Goal: Information Seeking & Learning: Learn about a topic

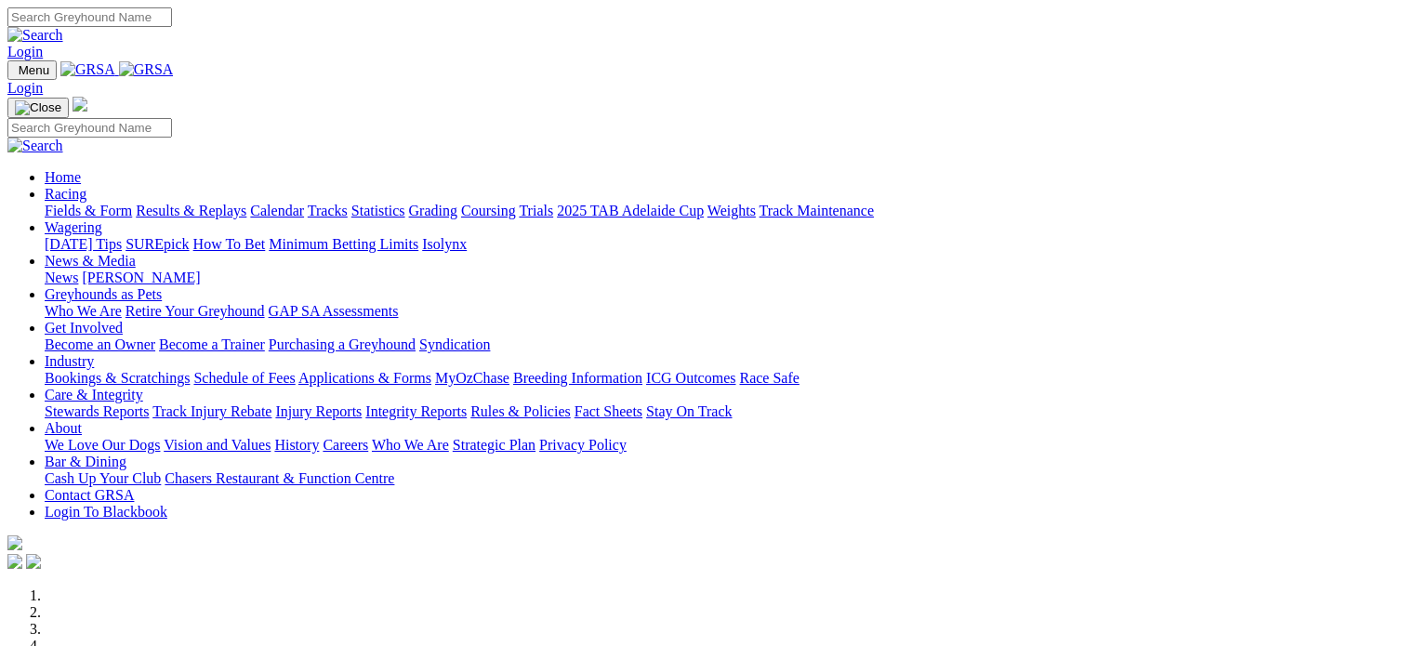
scroll to position [565, 0]
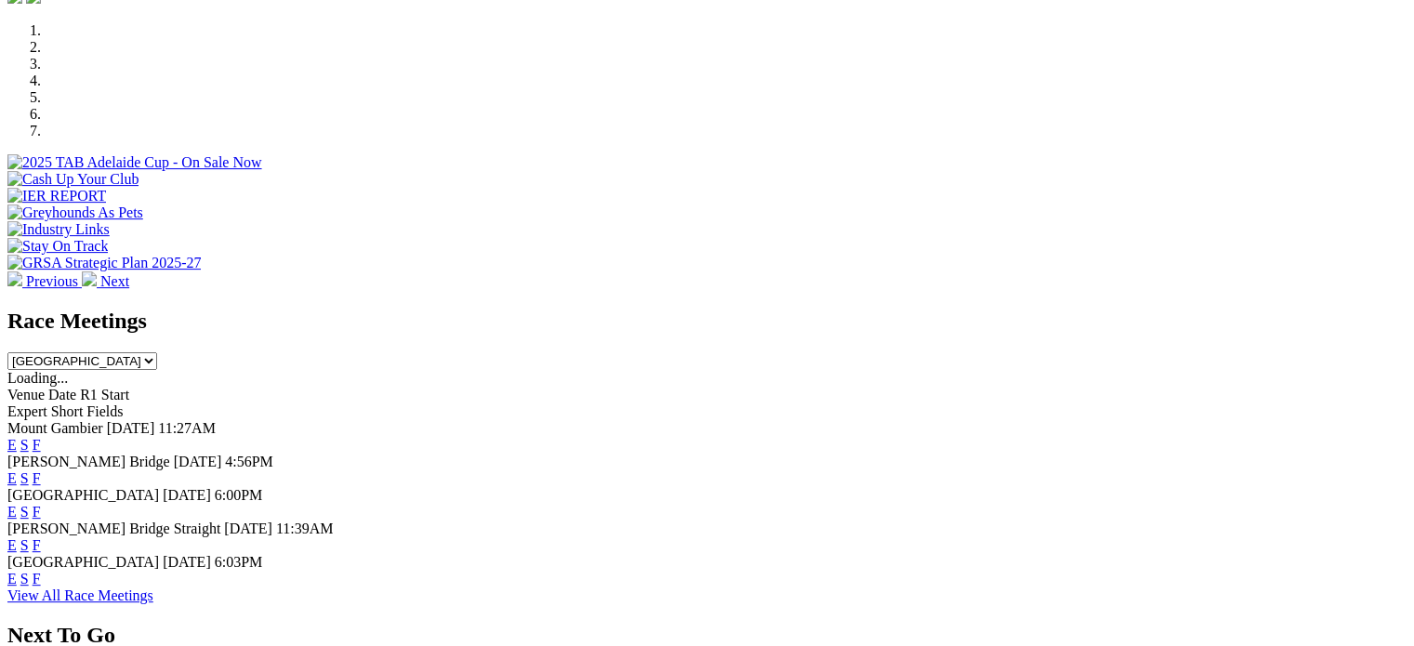
click at [41, 471] on link "F" at bounding box center [37, 479] width 8 height 16
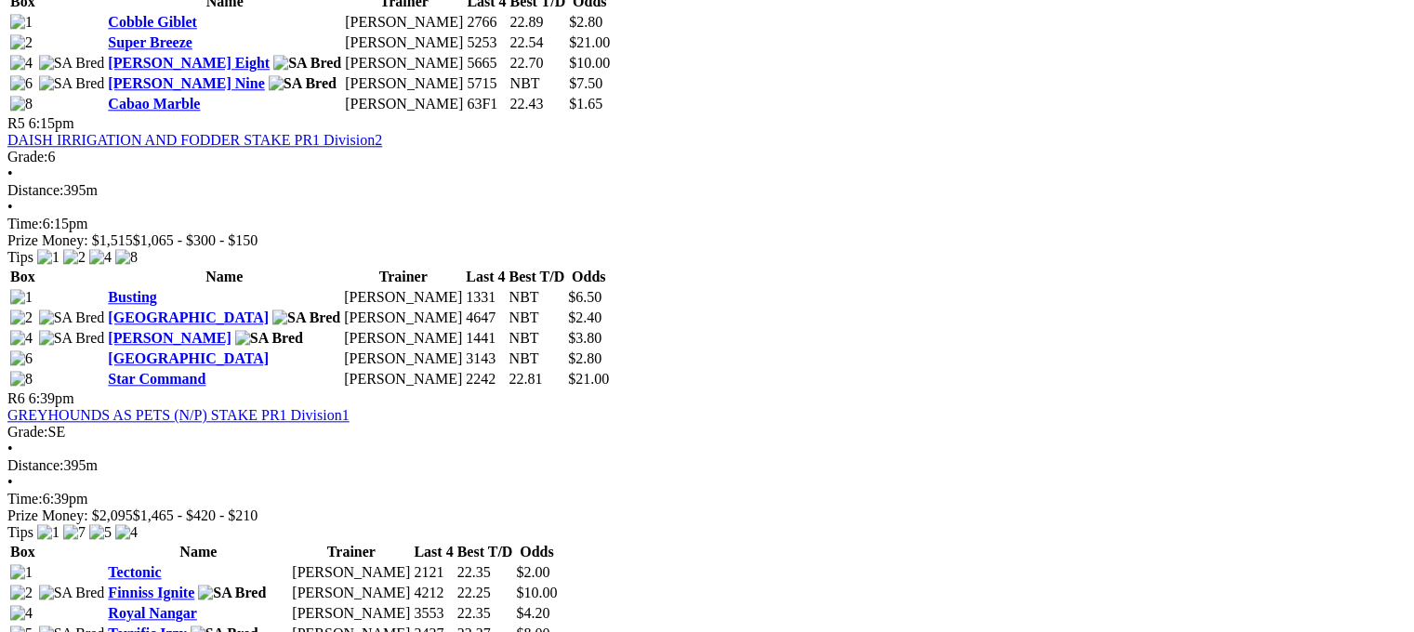
scroll to position [365, 0]
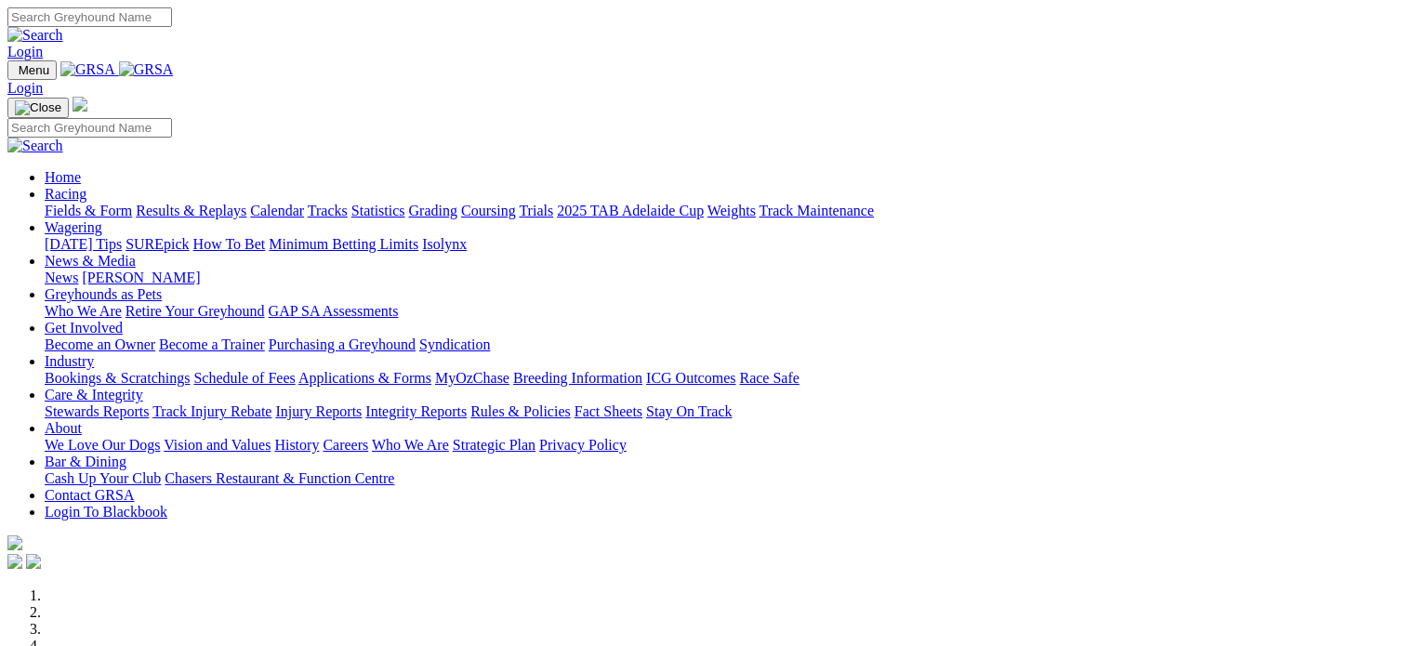
scroll to position [565, 0]
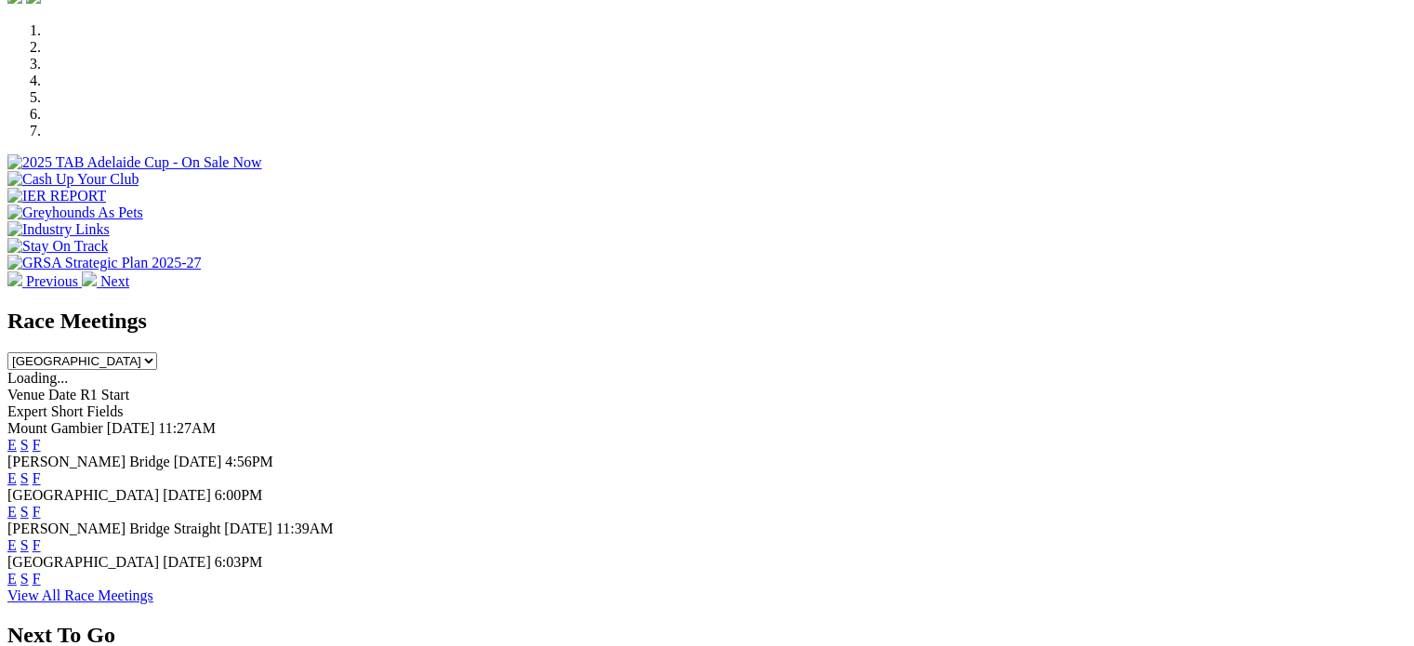
click at [41, 504] on link "F" at bounding box center [37, 512] width 8 height 16
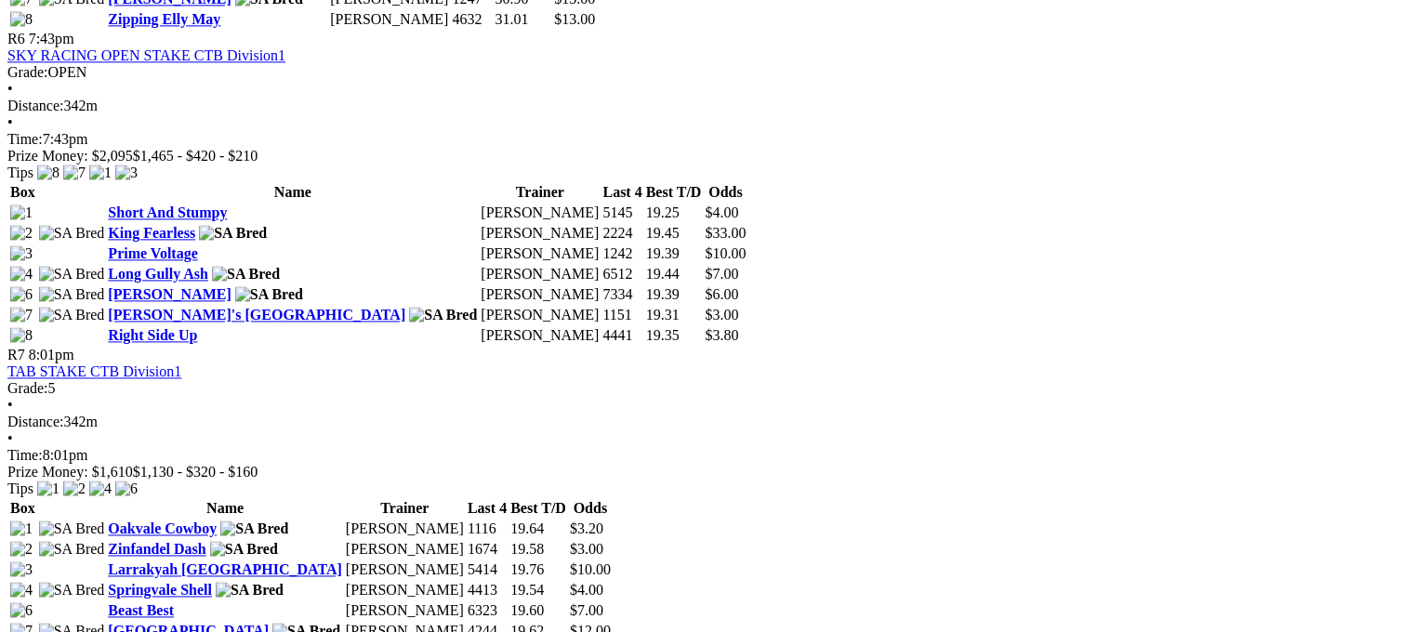
scroll to position [2630, 0]
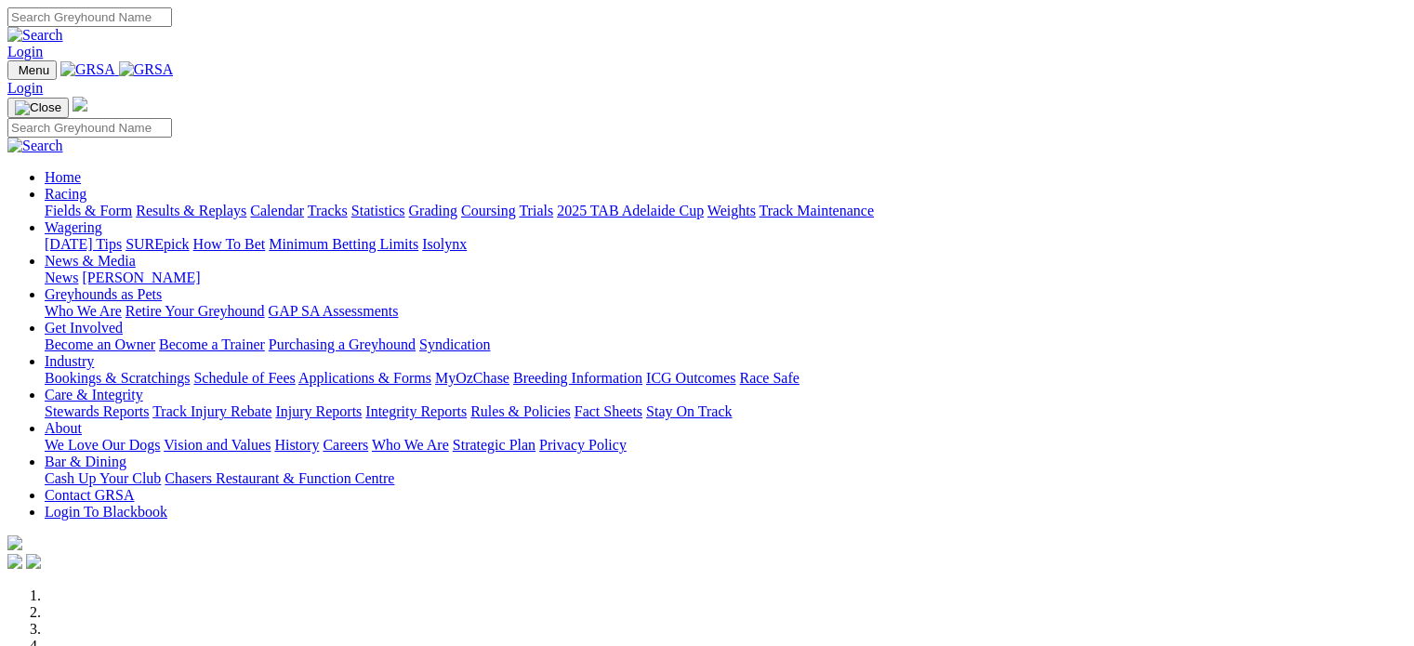
scroll to position [565, 0]
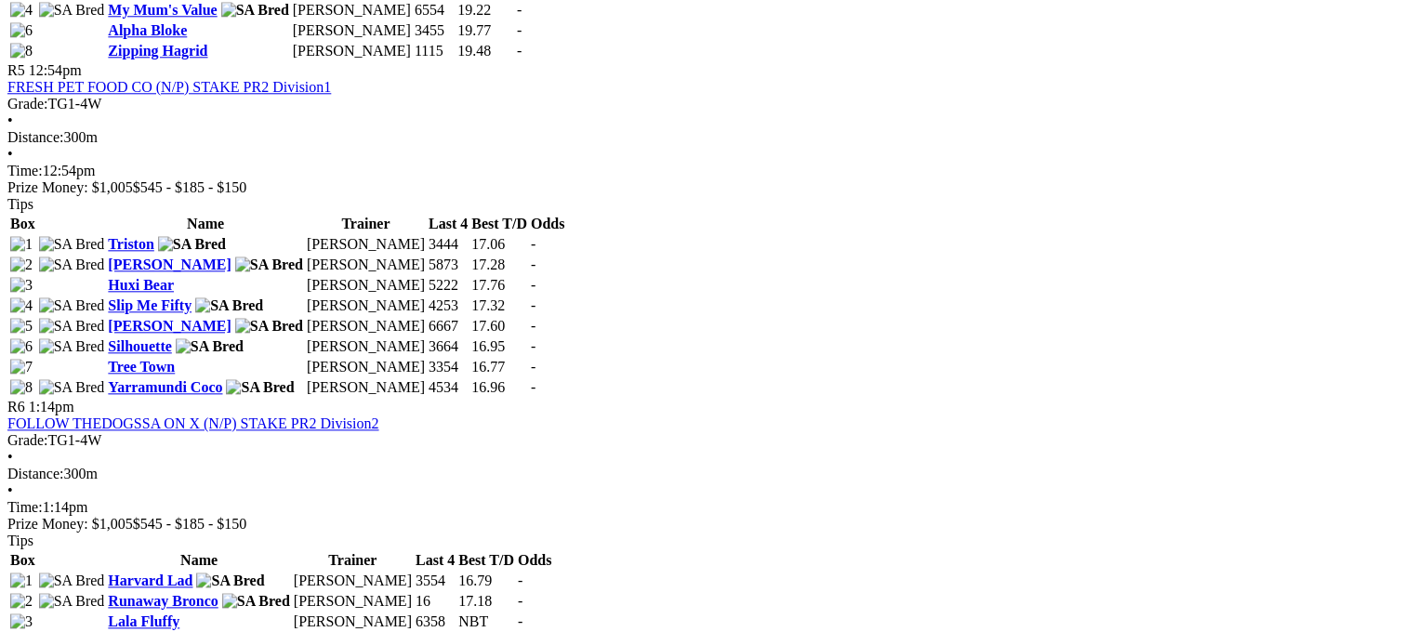
scroll to position [2035, 0]
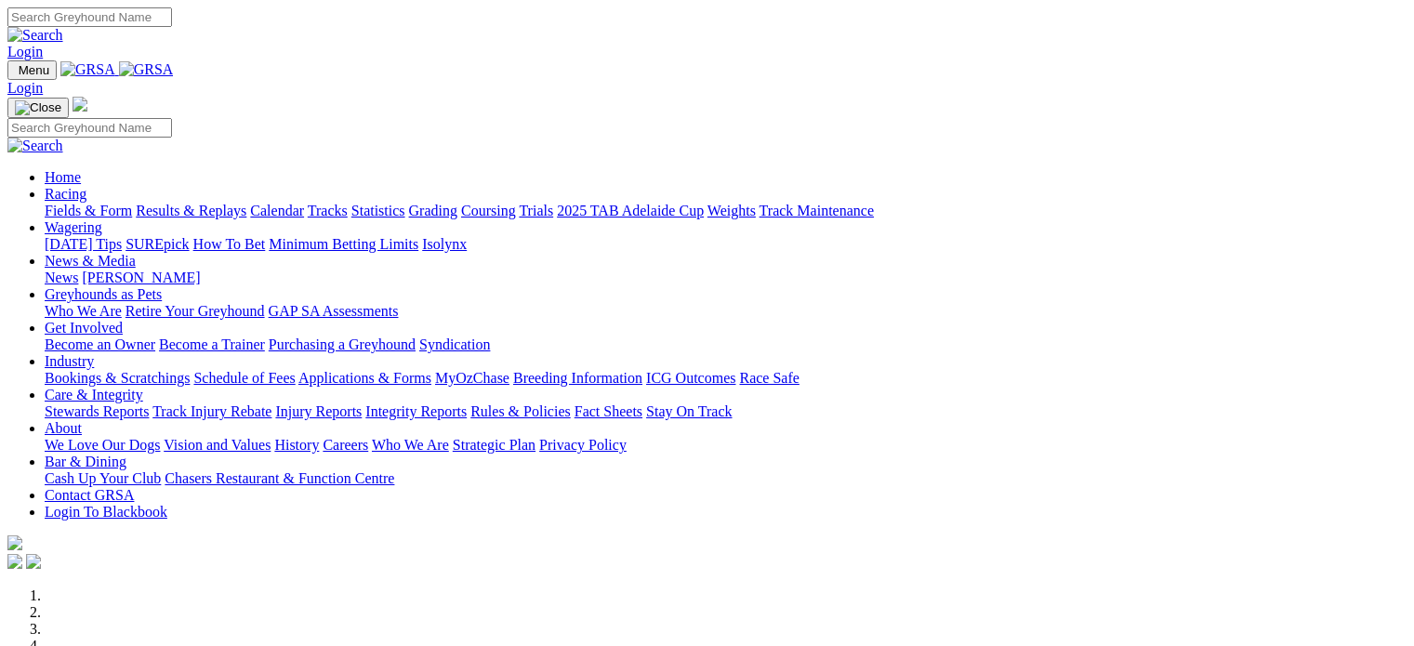
scroll to position [565, 0]
